Goal: Book appointment/travel/reservation

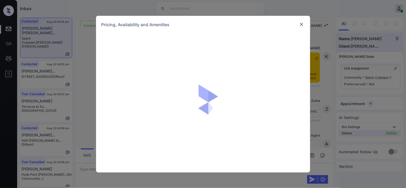
scroll to position [418, 0]
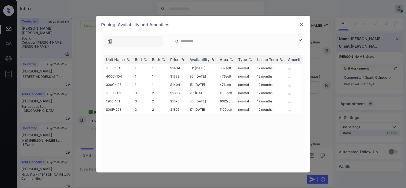
click at [301, 40] on img at bounding box center [300, 40] width 6 height 6
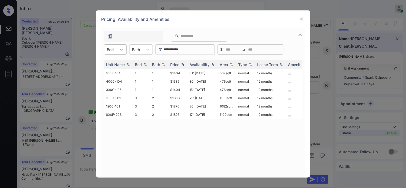
click at [117, 49] on div at bounding box center [122, 50] width 10 height 10
click at [116, 60] on div "1" at bounding box center [115, 63] width 22 height 10
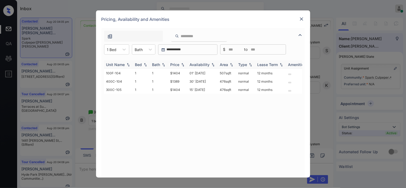
click at [180, 64] on img at bounding box center [182, 65] width 5 height 4
drag, startPoint x: 164, startPoint y: 73, endPoint x: 182, endPoint y: 72, distance: 17.4
click at [182, 72] on tr "400C-104 1 1 $1389 30' Sep 25 476 sqft normal 12 months" at bounding box center [243, 73] width 279 height 8
copy tr "$1389"
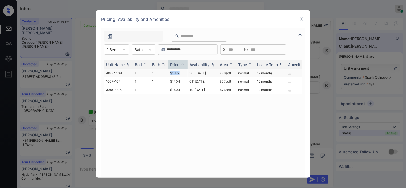
click at [168, 72] on td "1" at bounding box center [159, 73] width 18 height 8
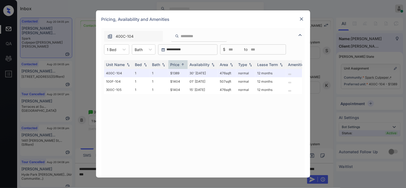
click at [302, 16] on div at bounding box center [301, 19] width 6 height 6
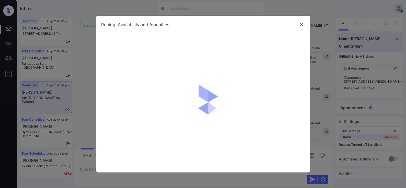
scroll to position [737, 0]
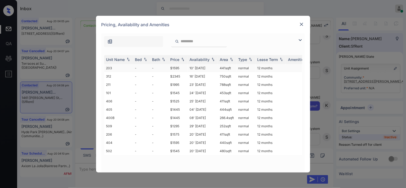
click at [192, 68] on td "10' Dec 19" at bounding box center [202, 68] width 30 height 8
drag, startPoint x: 192, startPoint y: 68, endPoint x: 291, endPoint y: 43, distance: 102.1
click at [193, 68] on td "10' Dec 19" at bounding box center [202, 68] width 30 height 8
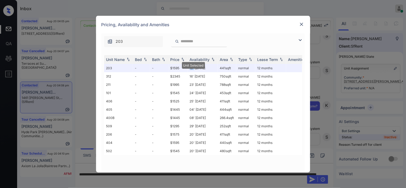
click at [302, 25] on img at bounding box center [301, 24] width 5 height 5
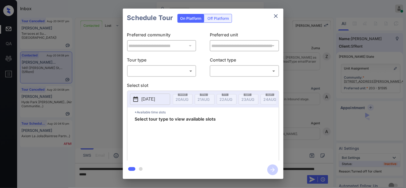
scroll to position [886, 0]
click at [218, 20] on div "Off Platform" at bounding box center [218, 18] width 27 height 8
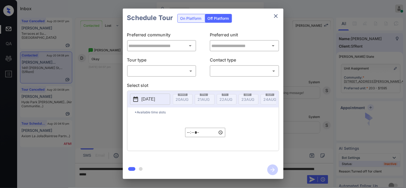
type input "**********"
click at [183, 73] on body "Inbox Kristine Capara Online Set yourself offline Set yourself on break Profile…" at bounding box center [203, 94] width 406 height 188
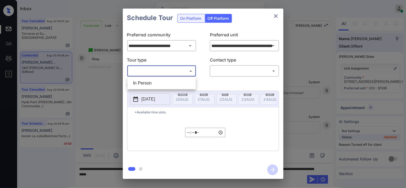
click at [180, 84] on li "In Person" at bounding box center [162, 83] width 66 height 10
type input "********"
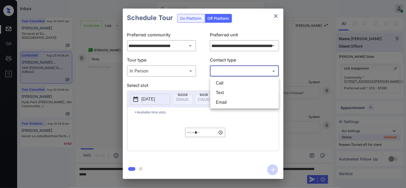
click at [218, 74] on body "Inbox Kristine Capara Online Set yourself offline Set yourself on break Profile…" at bounding box center [203, 94] width 406 height 188
drag, startPoint x: 217, startPoint y: 94, endPoint x: 180, endPoint y: 100, distance: 37.3
click at [217, 95] on li "Text" at bounding box center [244, 93] width 66 height 10
type input "****"
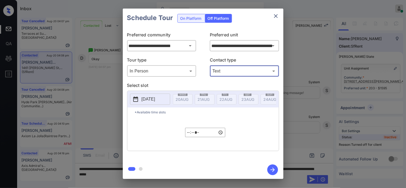
click at [146, 101] on p "2025-08-20" at bounding box center [148, 99] width 14 height 6
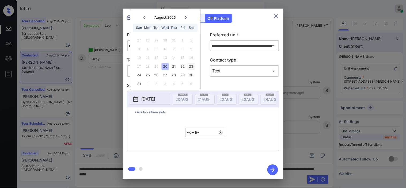
click at [190, 68] on div "23" at bounding box center [190, 66] width 7 height 7
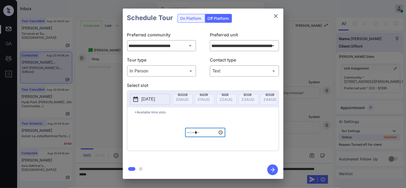
click at [187, 136] on input "*****" at bounding box center [205, 132] width 40 height 9
type input "*****"
click at [276, 167] on icon "button" at bounding box center [272, 169] width 11 height 11
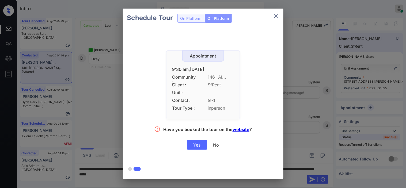
click at [197, 146] on div "Yes" at bounding box center [197, 145] width 20 height 10
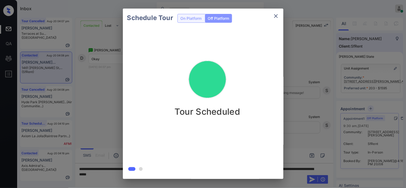
click at [298, 96] on div "Schedule Tour On Platform Off Platform Tour Scheduled" at bounding box center [203, 93] width 406 height 187
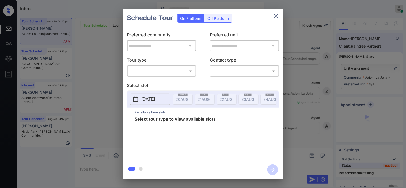
scroll to position [911, 0]
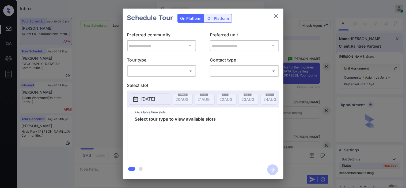
click at [116, 67] on div "**********" at bounding box center [203, 93] width 406 height 187
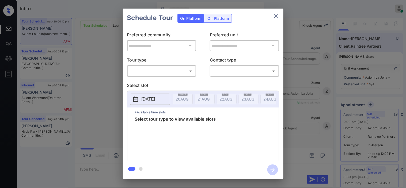
click at [171, 76] on div "​ ​" at bounding box center [161, 70] width 69 height 11
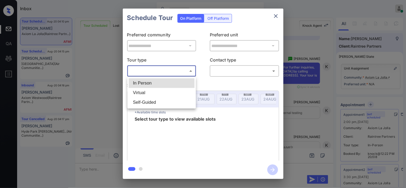
click at [170, 74] on body "Inbox Kristine Capara Online Set yourself offline Set yourself on break Profile…" at bounding box center [203, 94] width 406 height 188
click at [169, 82] on li "In Person" at bounding box center [162, 83] width 66 height 10
type input "********"
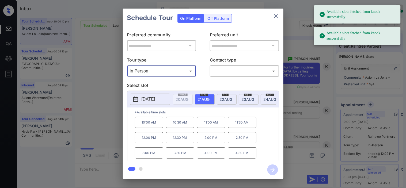
click at [296, 106] on div "**********" at bounding box center [203, 93] width 406 height 187
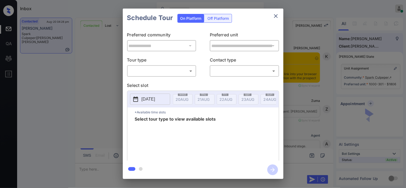
scroll to position [694, 0]
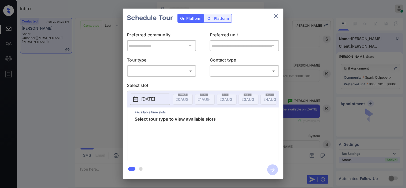
click at [171, 74] on body "Inbox Kristine Capara Online Set yourself offline Set yourself on break Profile…" at bounding box center [203, 94] width 406 height 188
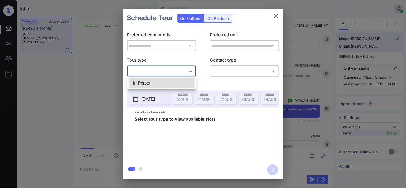
click at [276, 14] on div at bounding box center [203, 94] width 406 height 188
drag, startPoint x: 272, startPoint y: 11, endPoint x: 278, endPoint y: 16, distance: 7.6
click at [273, 12] on div "Schedule Tour On Platform Off Platform" at bounding box center [203, 18] width 160 height 19
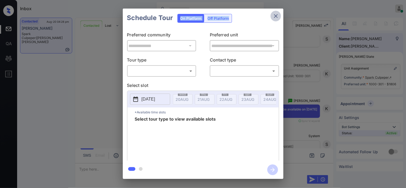
click at [278, 16] on icon "close" at bounding box center [275, 16] width 6 height 6
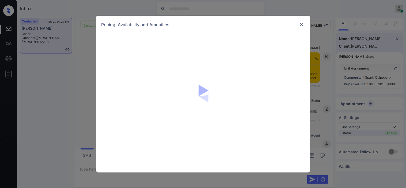
scroll to position [694, 0]
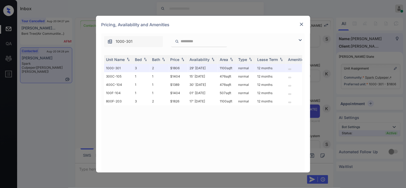
click at [297, 32] on div "Pricing, Availability and Amenities" at bounding box center [203, 25] width 214 height 18
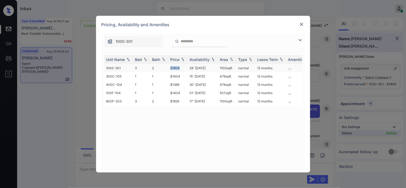
drag, startPoint x: 169, startPoint y: 66, endPoint x: 183, endPoint y: 66, distance: 14.4
click at [183, 66] on td "$1806" at bounding box center [177, 68] width 19 height 8
copy td "$1806"
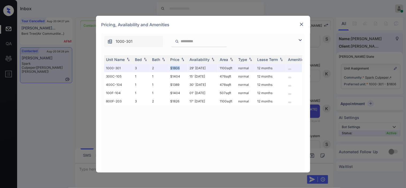
click at [304, 25] on img at bounding box center [301, 24] width 5 height 5
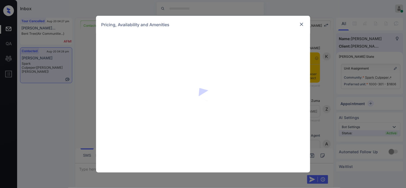
scroll to position [694, 0]
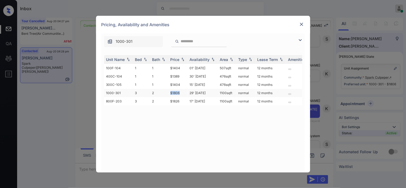
drag, startPoint x: 167, startPoint y: 92, endPoint x: 181, endPoint y: 89, distance: 14.5
click at [181, 89] on tr "1000-301 3 2 $1806 29' Aug 25 1100 sqft normal 12 months" at bounding box center [243, 93] width 279 height 8
copy tr "$1806"
click at [304, 25] on div at bounding box center [301, 24] width 6 height 6
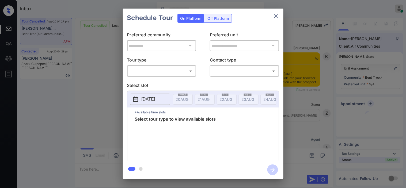
click at [147, 68] on body "Inbox Kristine Capara Online Set yourself offline Set yourself on break Profile…" at bounding box center [203, 94] width 406 height 188
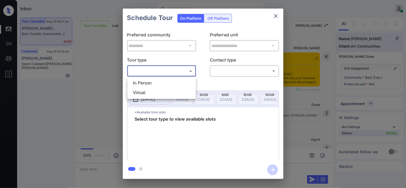
scroll to position [354, 0]
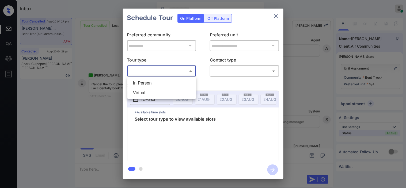
click at [146, 78] on li "In Person" at bounding box center [162, 83] width 66 height 10
type input "********"
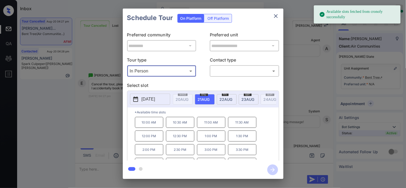
click at [135, 95] on button "2025-08-21" at bounding box center [150, 99] width 40 height 11
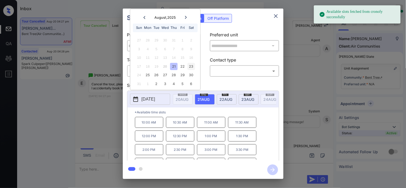
click at [194, 66] on div "23" at bounding box center [190, 66] width 7 height 7
click at [122, 100] on div "**********" at bounding box center [203, 93] width 406 height 187
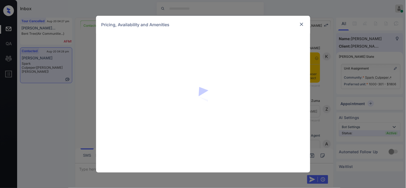
scroll to position [1234, 0]
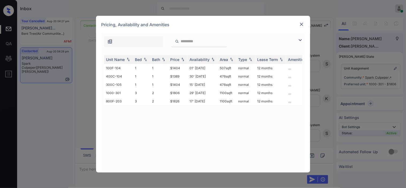
click at [299, 39] on img at bounding box center [300, 40] width 6 height 6
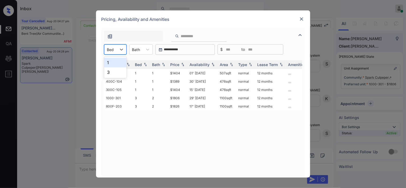
click at [114, 48] on div at bounding box center [110, 50] width 7 height 6
click at [118, 62] on div "1" at bounding box center [115, 63] width 22 height 10
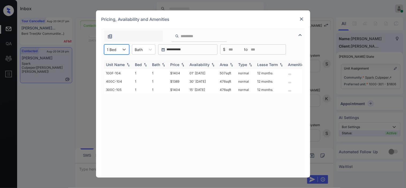
click at [181, 64] on img at bounding box center [182, 65] width 5 height 4
drag, startPoint x: 169, startPoint y: 72, endPoint x: 186, endPoint y: 72, distance: 17.1
click at [186, 72] on td "$1389" at bounding box center [177, 73] width 19 height 8
copy td "$1389"
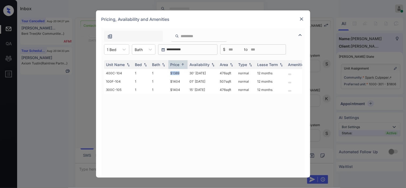
click at [299, 18] on img at bounding box center [301, 18] width 5 height 5
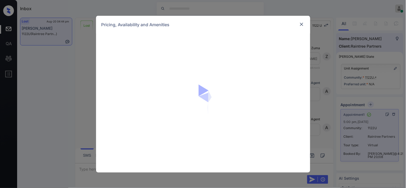
scroll to position [2794, 0]
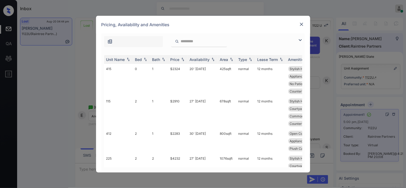
click at [298, 38] on img at bounding box center [300, 40] width 6 height 6
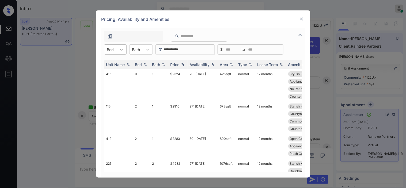
click at [120, 49] on icon at bounding box center [121, 49] width 5 height 5
drag, startPoint x: 111, startPoint y: 72, endPoint x: 147, endPoint y: 71, distance: 36.4
click at [111, 72] on div "2" at bounding box center [115, 72] width 22 height 10
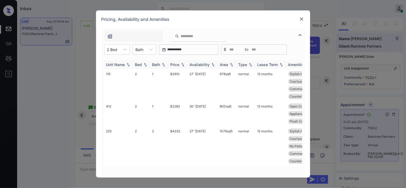
click at [179, 62] on th "Price" at bounding box center [177, 64] width 19 height 9
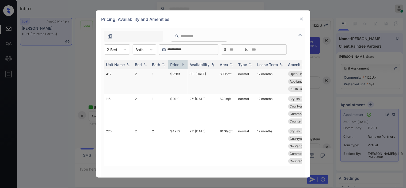
click at [166, 74] on td "1" at bounding box center [159, 81] width 18 height 25
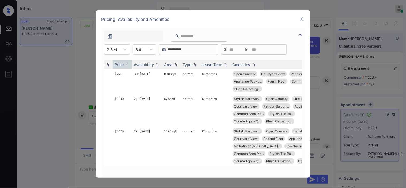
scroll to position [0, 0]
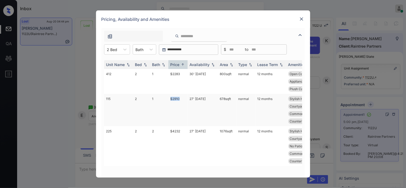
drag, startPoint x: 167, startPoint y: 97, endPoint x: 184, endPoint y: 97, distance: 16.6
click at [184, 97] on tr "115 2 1 $2910 27' Aug 25 678 sqft normal 12 months Stylish Hardwar... Open Conc…" at bounding box center [243, 110] width 279 height 32
copy tr "$2910"
click at [302, 18] on img at bounding box center [301, 18] width 5 height 5
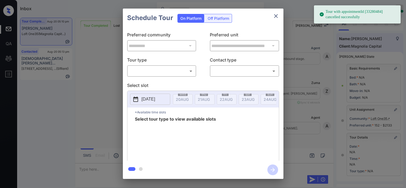
click at [161, 69] on body "Tour with appointmentId [33280484] cancelled successfully Inbox [PERSON_NAME] O…" at bounding box center [203, 94] width 406 height 188
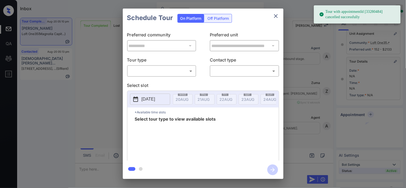
scroll to position [3350, 0]
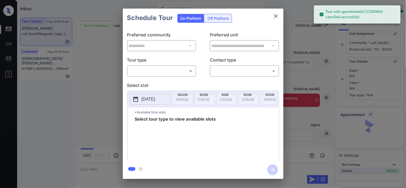
type input "********"
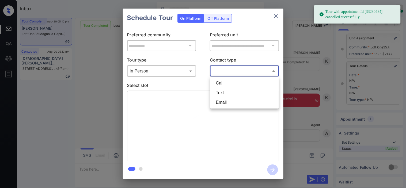
click at [239, 68] on body "Tour with appointmentId [33280484] cancelled successfully Inbox [PERSON_NAME] O…" at bounding box center [203, 94] width 406 height 188
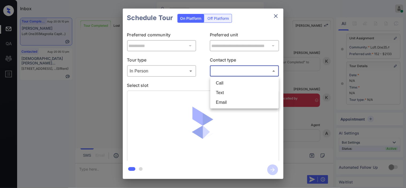
drag, startPoint x: 231, startPoint y: 94, endPoint x: 228, endPoint y: 94, distance: 3.2
click at [230, 94] on li "Text" at bounding box center [244, 93] width 66 height 10
type input "****"
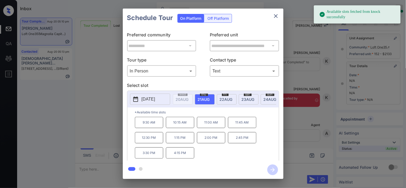
click at [142, 103] on button "[DATE]" at bounding box center [150, 99] width 40 height 11
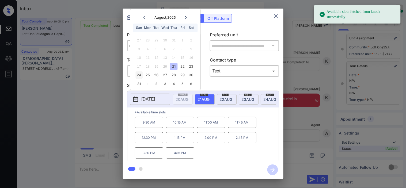
click at [142, 74] on div "24" at bounding box center [138, 75] width 7 height 7
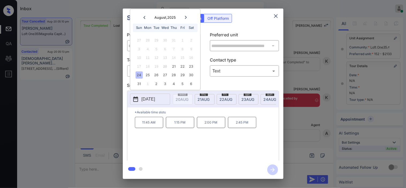
click at [116, 173] on div "**********" at bounding box center [203, 93] width 406 height 187
